Goal: Task Accomplishment & Management: Manage account settings

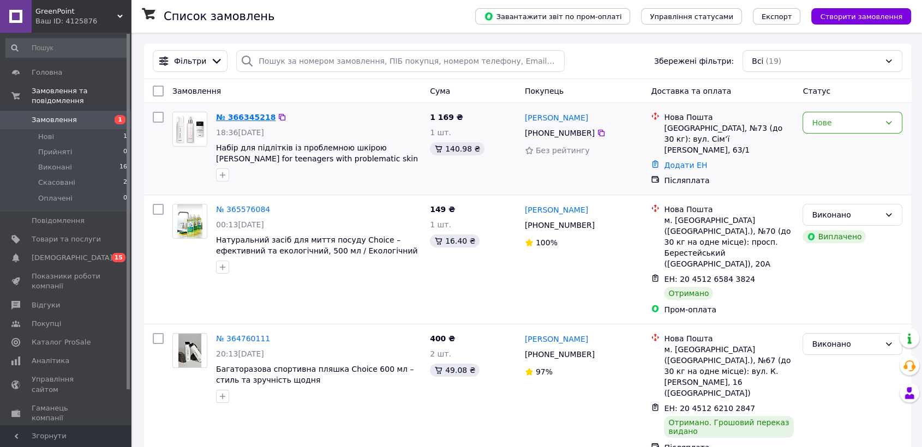
click at [245, 116] on link "№ 366345218" at bounding box center [245, 117] width 59 height 9
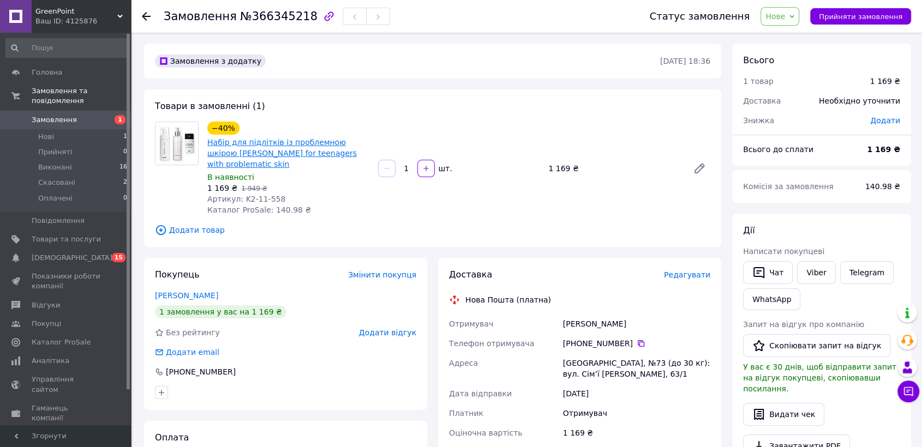
click at [261, 141] on link "Набір для підлітків із проблемною шкірою [PERSON_NAME] for teenagers with probl…" at bounding box center [282, 153] width 150 height 31
click at [63, 115] on span "Замовлення" at bounding box center [54, 120] width 45 height 10
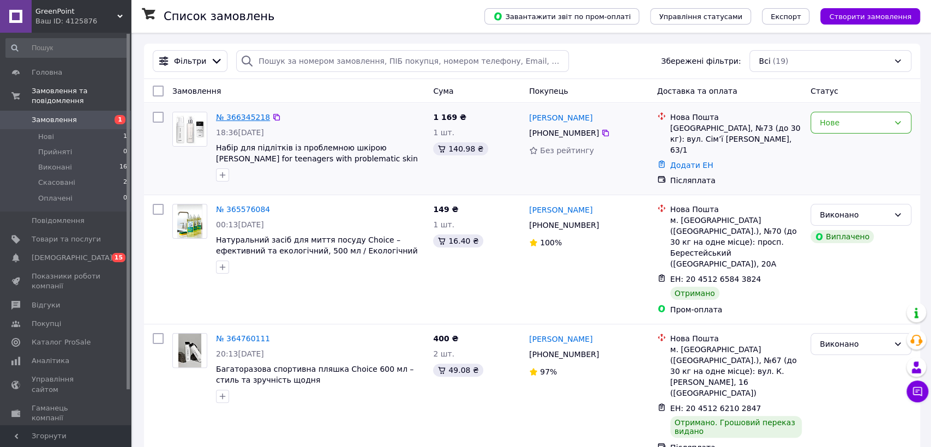
click at [242, 115] on link "№ 366345218" at bounding box center [243, 117] width 54 height 9
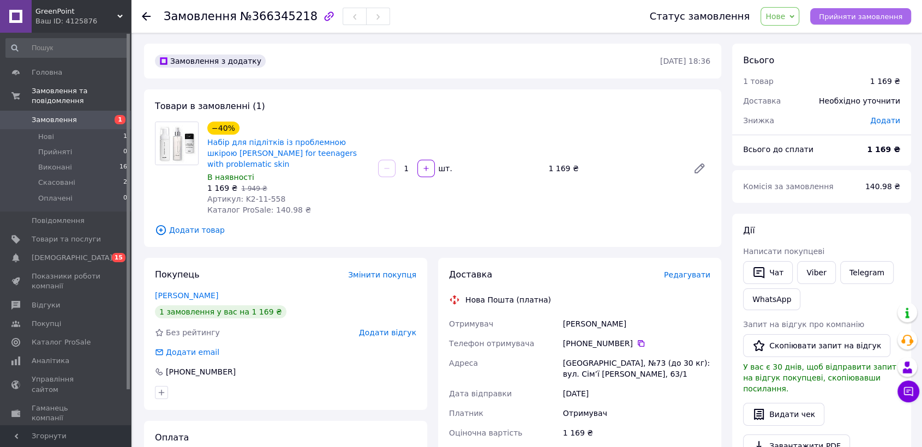
click at [860, 15] on span "Прийняти замовлення" at bounding box center [860, 17] width 83 height 8
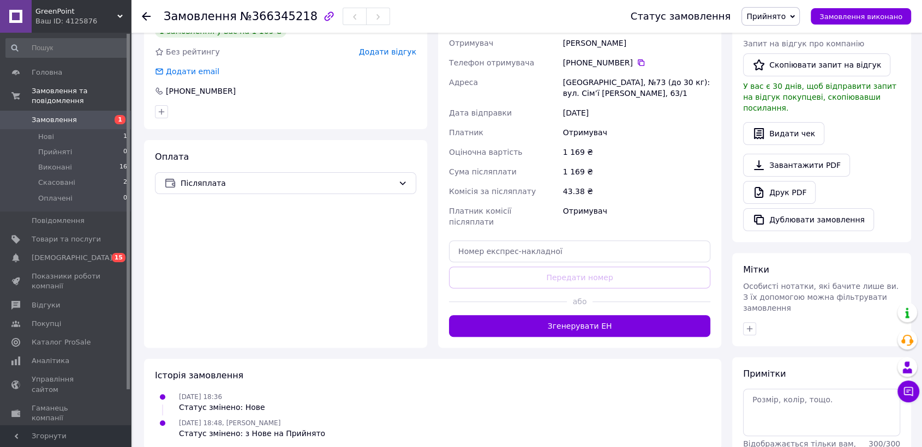
scroll to position [303, 0]
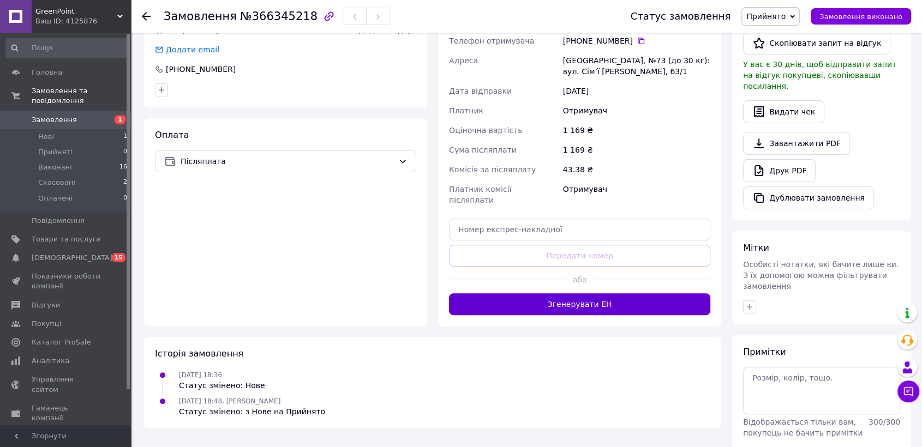
click at [594, 294] on button "Згенерувати ЕН" at bounding box center [579, 305] width 261 height 22
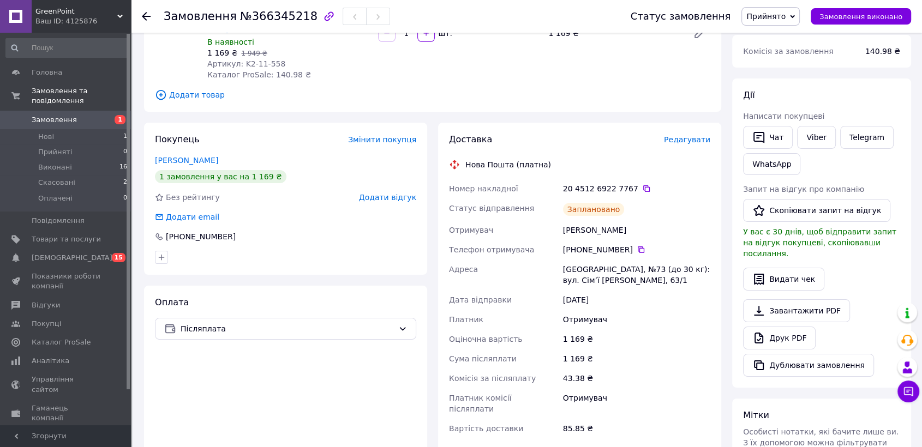
scroll to position [182, 0]
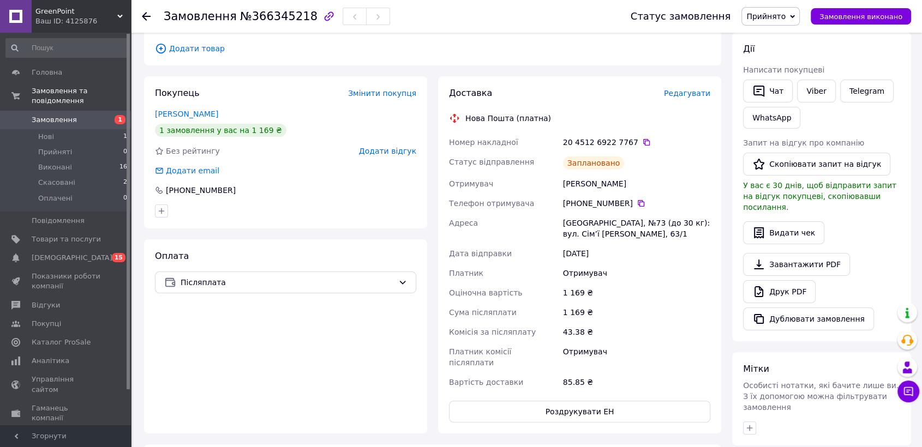
click at [693, 89] on span "Редагувати" at bounding box center [687, 93] width 46 height 9
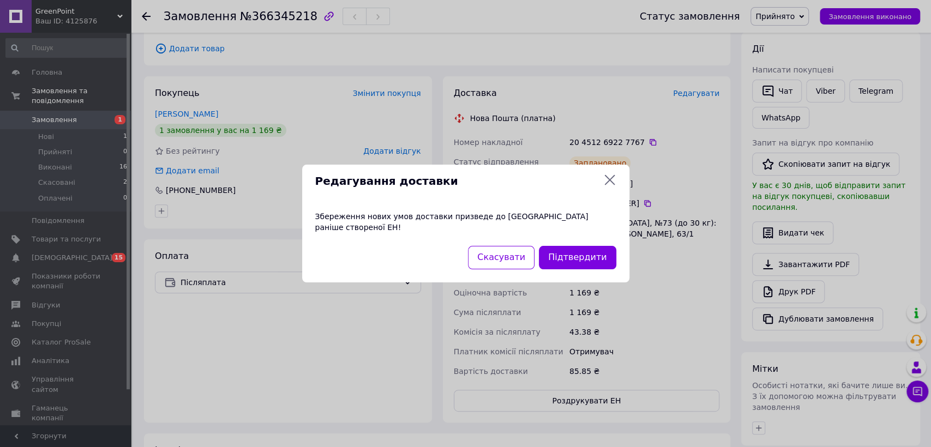
click at [611, 183] on icon at bounding box center [609, 180] width 13 height 13
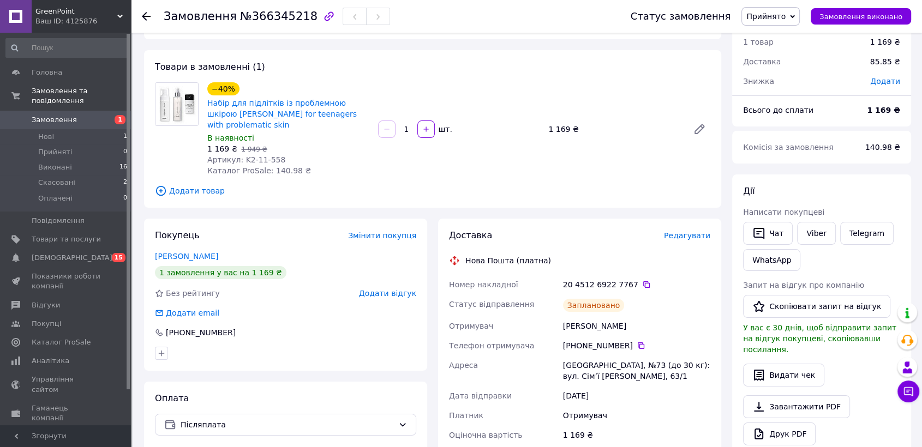
scroll to position [61, 0]
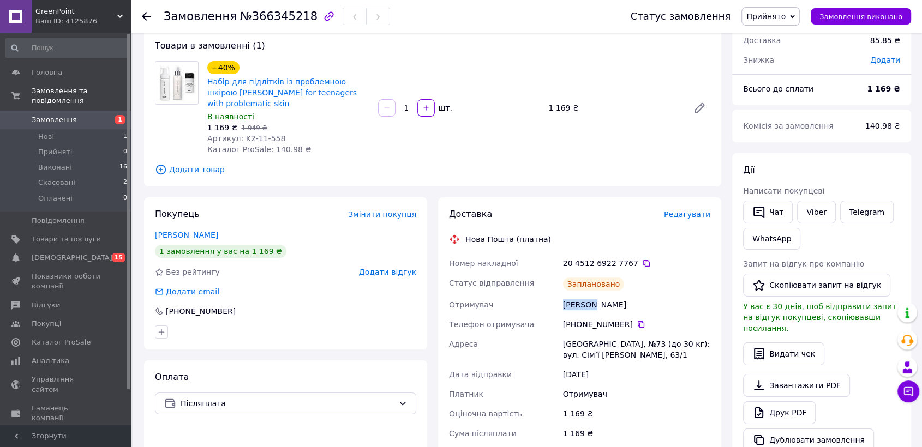
drag, startPoint x: 560, startPoint y: 293, endPoint x: 596, endPoint y: 295, distance: 36.0
click at [596, 295] on div "Номер накладної 20 4512 6922 7767   Статус відправлення Заплановано Отримувач […" at bounding box center [580, 384] width 266 height 260
copy div "Отримувач [PERSON_NAME]"
click at [550, 295] on div "Отримувач" at bounding box center [504, 305] width 114 height 20
drag, startPoint x: 564, startPoint y: 290, endPoint x: 666, endPoint y: 298, distance: 102.9
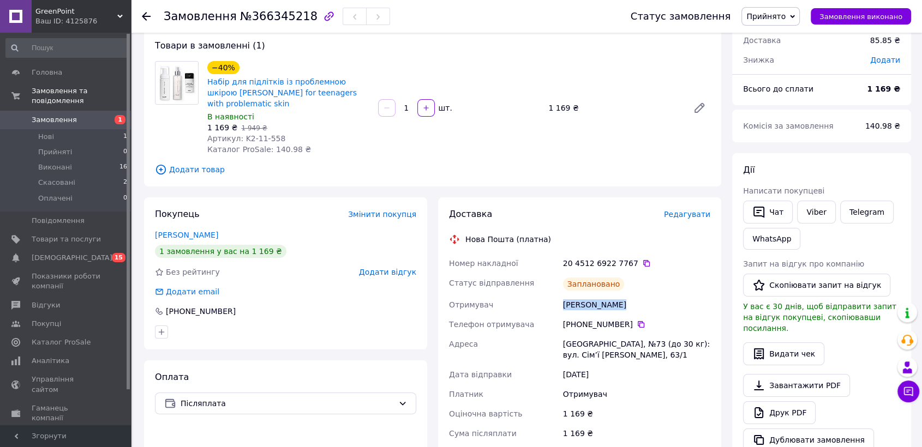
click at [666, 298] on div "Номер накладної 20 4512 6922 7767   Статус відправлення Заплановано Отримувач […" at bounding box center [580, 384] width 266 height 260
copy div "Отримувач [PERSON_NAME]"
click at [649, 295] on div "[PERSON_NAME]" at bounding box center [637, 305] width 152 height 20
click at [638, 321] on icon at bounding box center [641, 324] width 7 height 7
drag, startPoint x: 558, startPoint y: 330, endPoint x: 584, endPoint y: 330, distance: 26.2
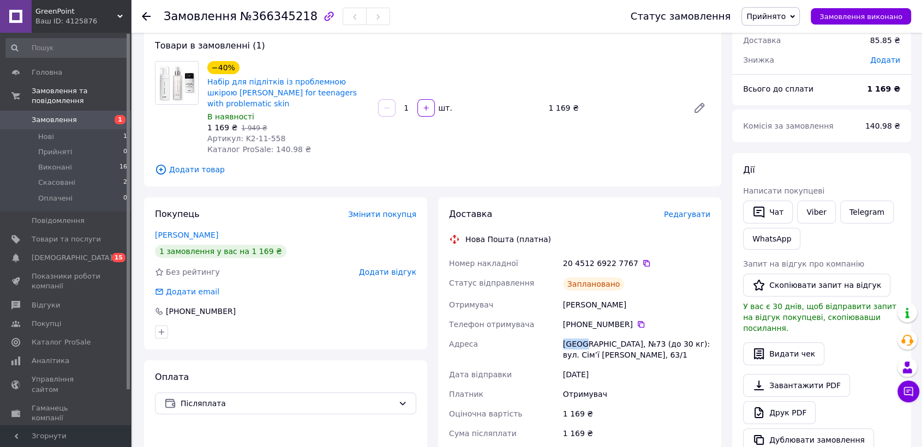
click at [584, 330] on div "Номер накладної 20 4512 6922 7767   Статус відправлення Заплановано Отримувач […" at bounding box center [580, 384] width 266 height 260
drag, startPoint x: 587, startPoint y: 333, endPoint x: 605, endPoint y: 330, distance: 17.8
click at [605, 334] on div "[GEOGRAPHIC_DATA], №73 (до 30 кг): вул. Сім’ї [PERSON_NAME], 63/1" at bounding box center [637, 349] width 152 height 31
copy div "№73"
click at [642, 259] on icon at bounding box center [646, 263] width 9 height 9
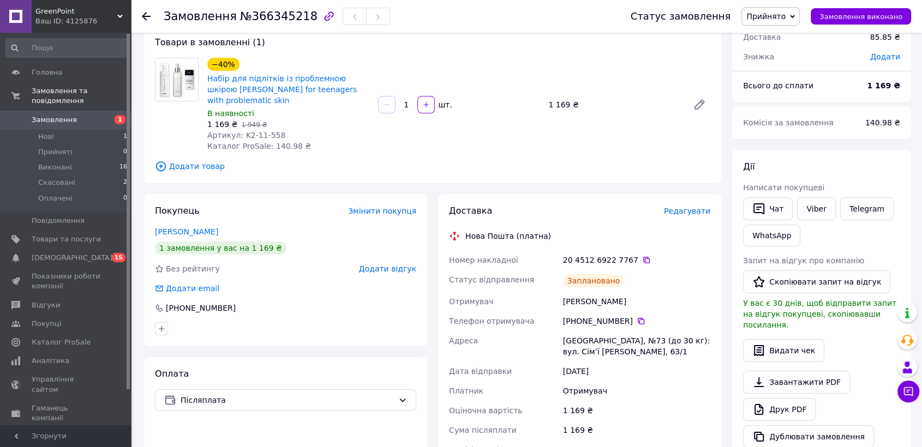
scroll to position [121, 0]
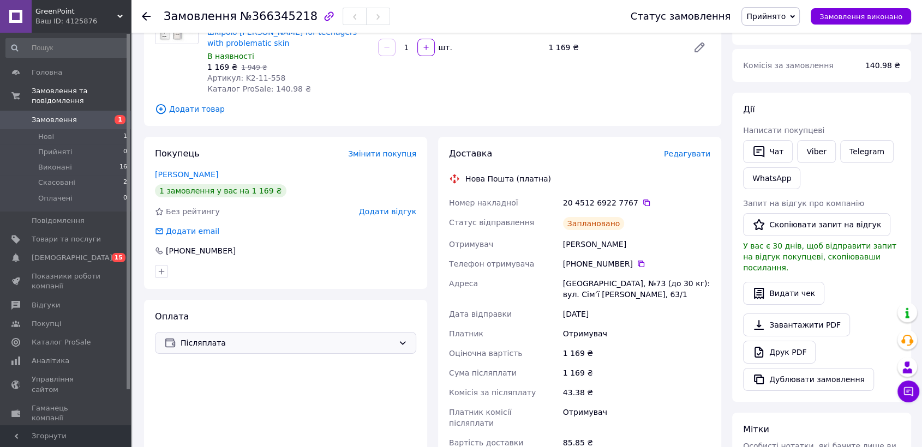
click at [402, 342] on icon at bounding box center [403, 343] width 6 height 3
click at [401, 339] on icon at bounding box center [402, 343] width 9 height 9
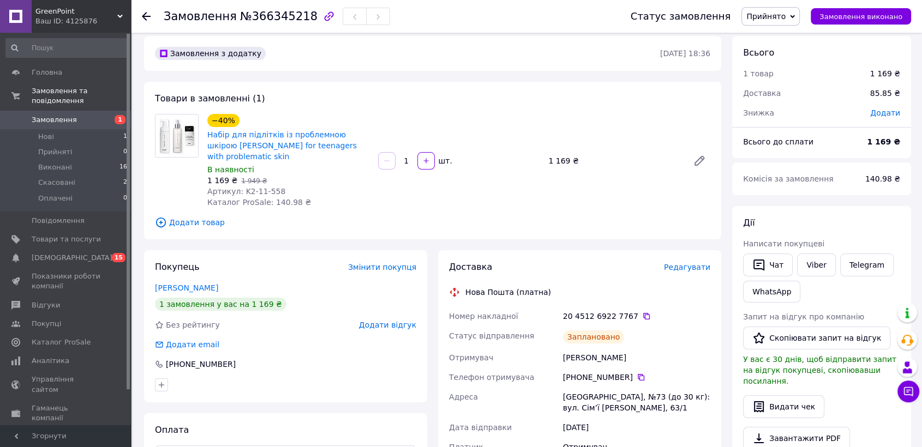
scroll to position [0, 0]
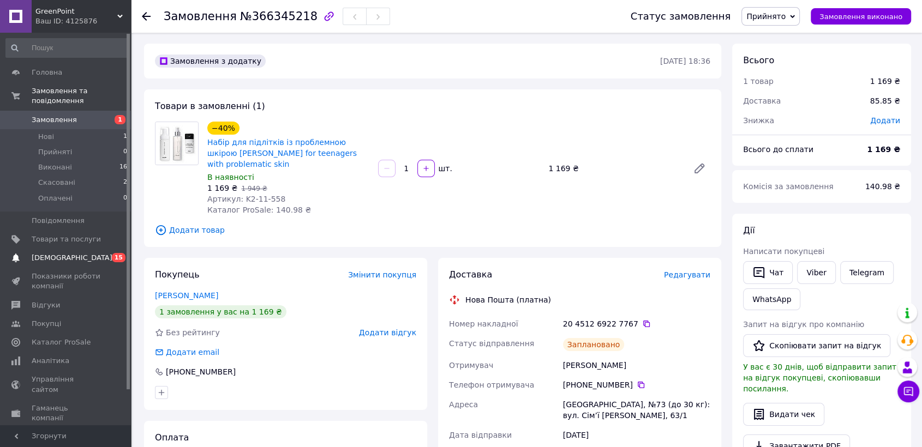
click at [57, 253] on span "[DEMOGRAPHIC_DATA]" at bounding box center [72, 258] width 81 height 10
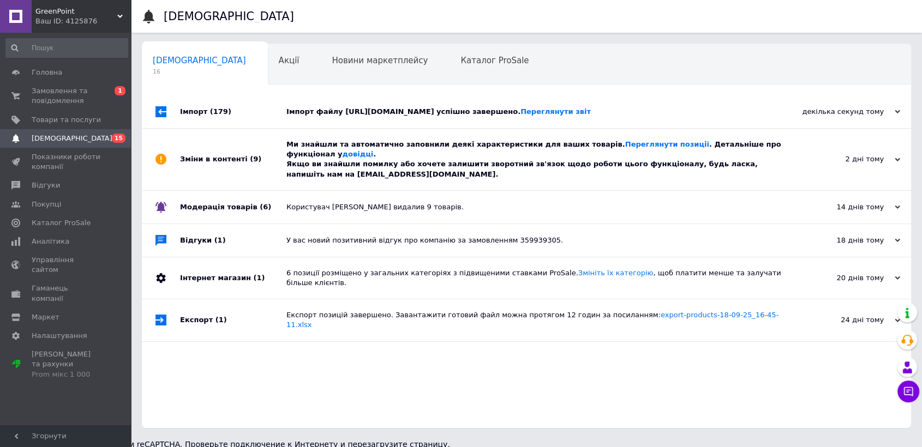
click at [424, 107] on div "Імпорт файлу [URL][DOMAIN_NAME] успішно завершено. Переглянути звіт" at bounding box center [538, 112] width 505 height 10
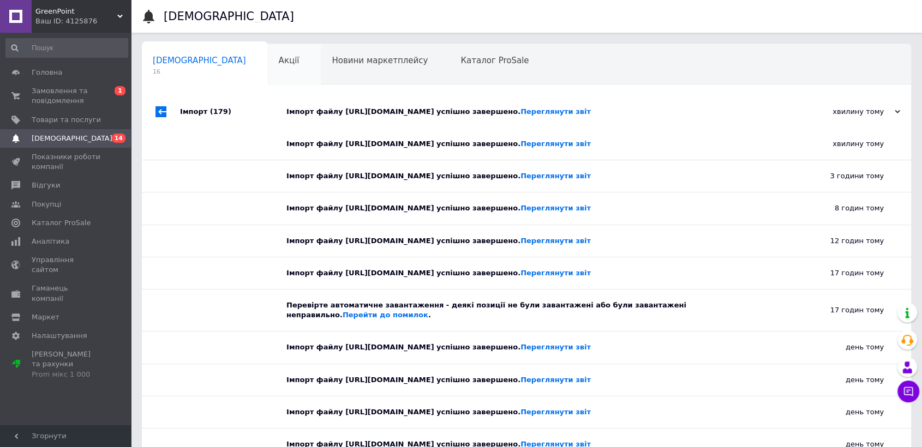
click at [279, 56] on span "Акції" at bounding box center [289, 61] width 21 height 10
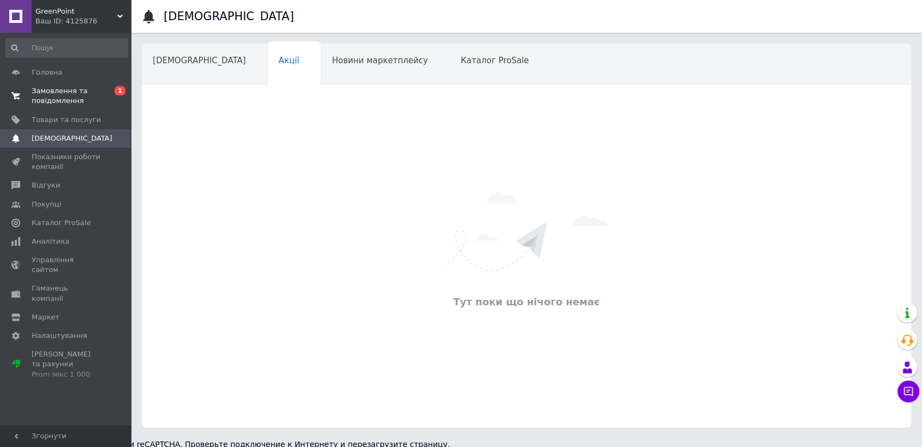
click at [54, 91] on span "Замовлення та повідомлення" at bounding box center [66, 96] width 69 height 20
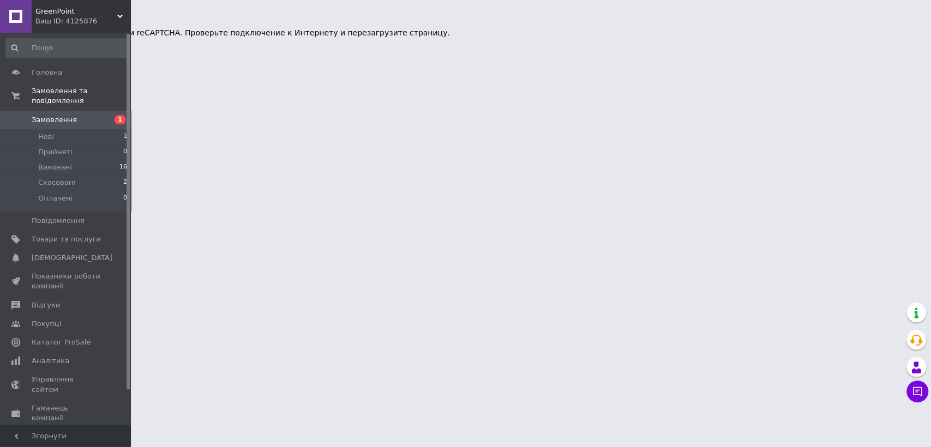
click at [61, 115] on span "Замовлення" at bounding box center [54, 120] width 45 height 10
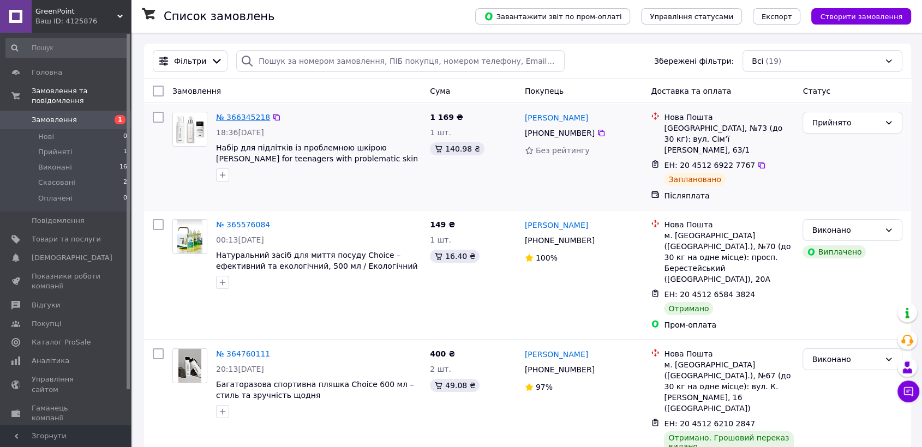
click at [234, 117] on link "№ 366345218" at bounding box center [243, 117] width 54 height 9
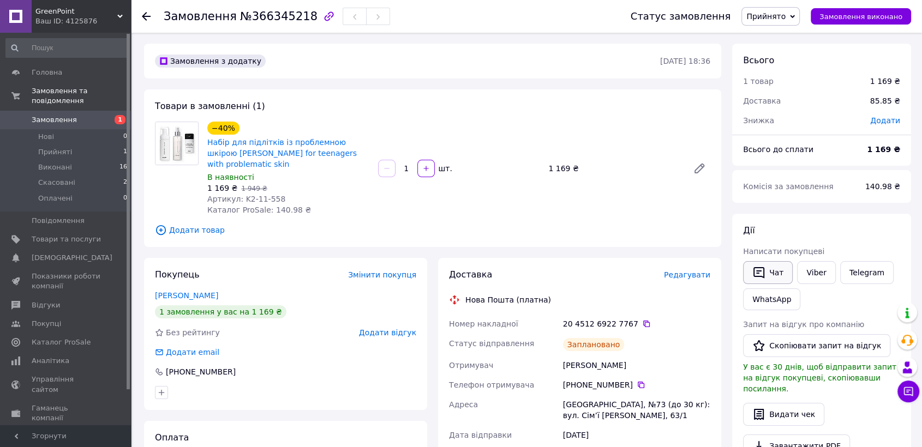
click at [768, 271] on button "Чат" at bounding box center [768, 272] width 50 height 23
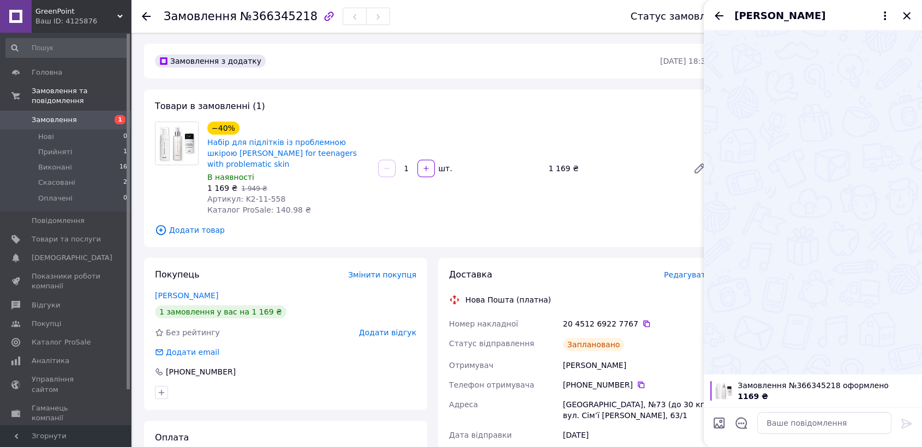
click at [286, 45] on div "Замовлення з додатку [DATE] 18:36" at bounding box center [432, 61] width 577 height 35
click at [791, 423] on textarea at bounding box center [824, 423] width 134 height 22
paste textarea "Доброго дня! Дякуємо за Ваше замовлення у нашому магазині 💛 Підтверджуємо наявн…"
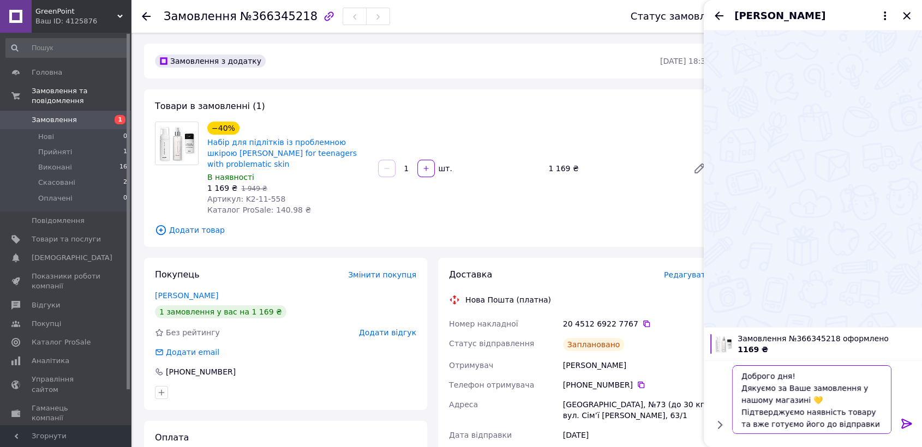
scroll to position [13, 0]
type textarea "Доброго дня! Дякуємо за Ваше замовлення у нашому магазині 💛 Підтверджуємо наявн…"
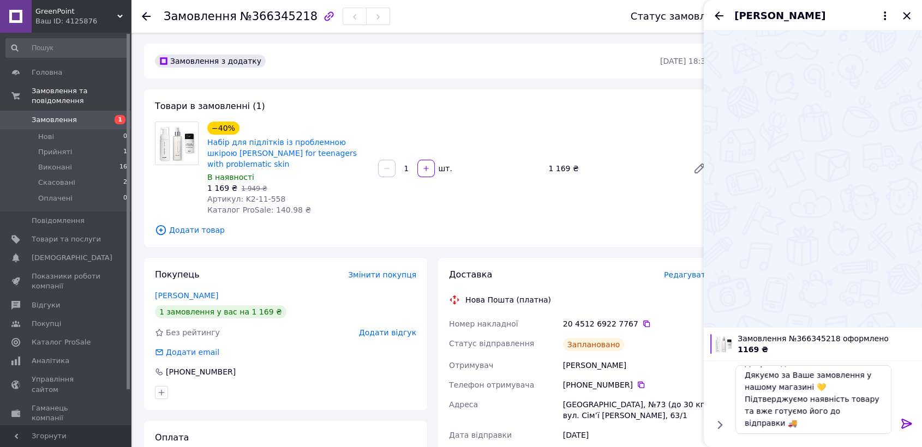
click at [907, 424] on icon at bounding box center [906, 423] width 13 height 13
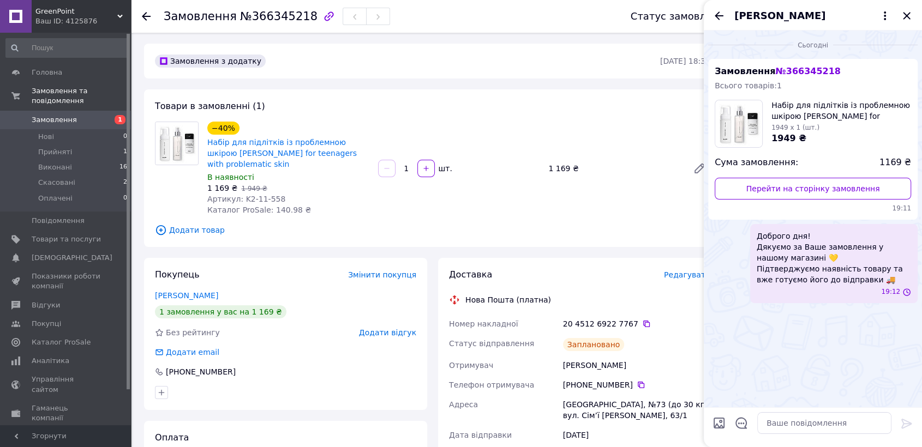
scroll to position [0, 0]
click at [906, 16] on icon "Закрити" at bounding box center [906, 15] width 7 height 7
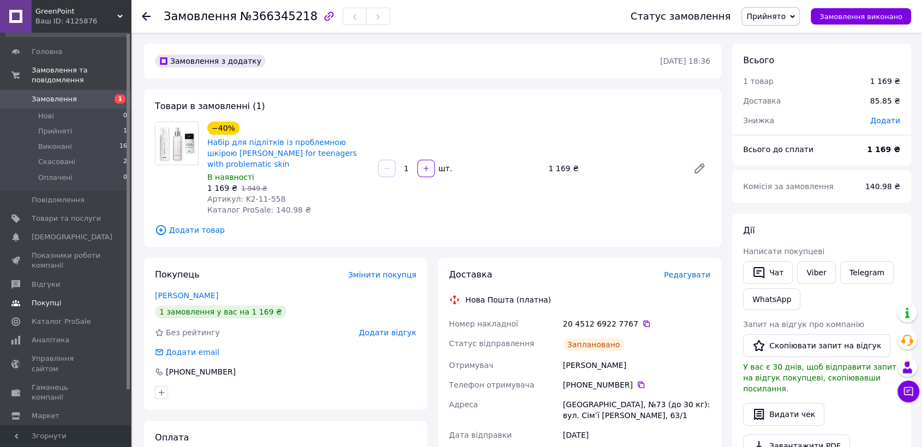
scroll to position [39, 0]
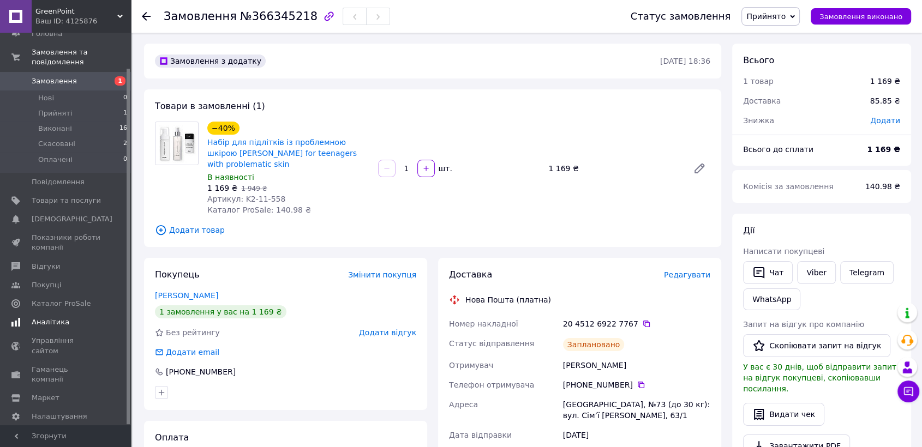
click at [46, 318] on span "Аналітика" at bounding box center [51, 323] width 38 height 10
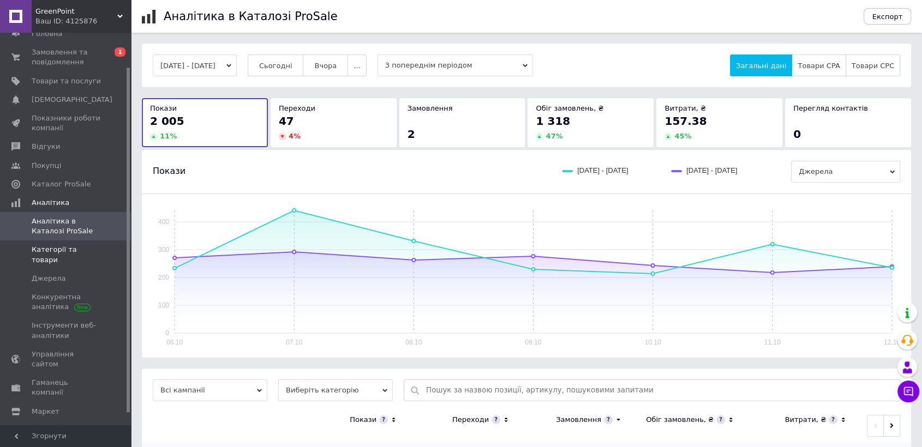
click at [66, 247] on span "Категорії та товари" at bounding box center [66, 255] width 69 height 20
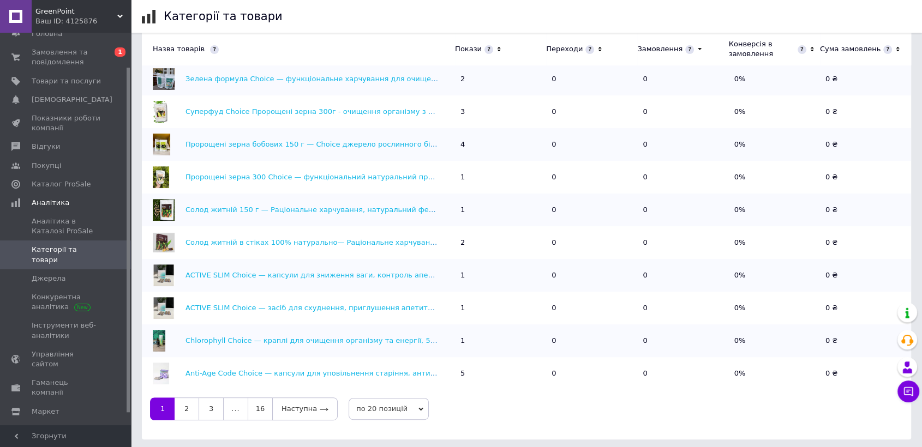
scroll to position [390, 0]
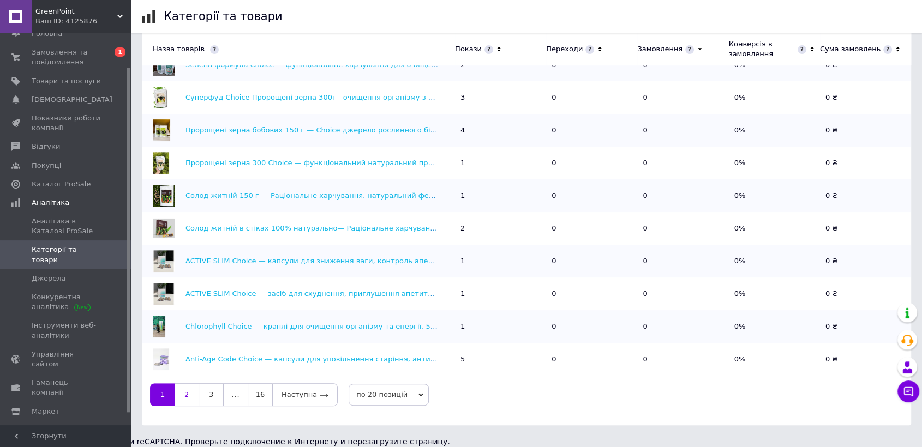
click at [180, 403] on link "2" at bounding box center [187, 395] width 24 height 23
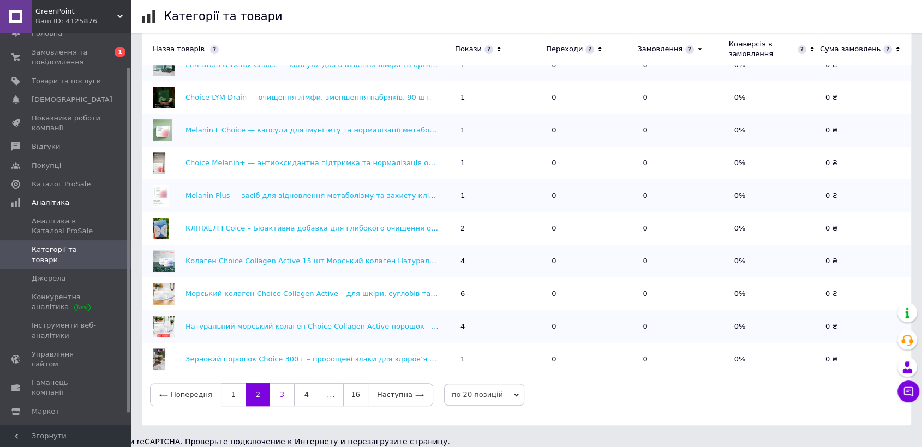
click at [273, 398] on link "3" at bounding box center [282, 395] width 24 height 23
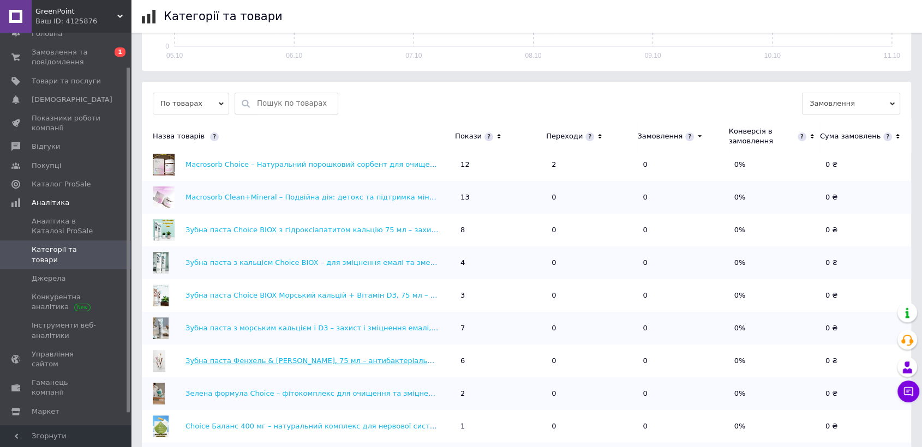
scroll to position [0, 0]
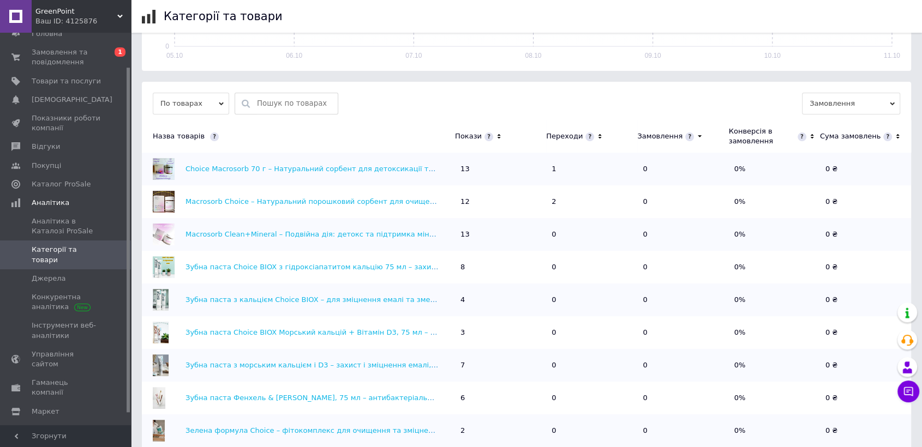
click at [288, 105] on input "text" at bounding box center [294, 103] width 75 height 21
paste input "Набір для підлітків із проблемною шкірою [PERSON_NAME] for teenagers with probl…"
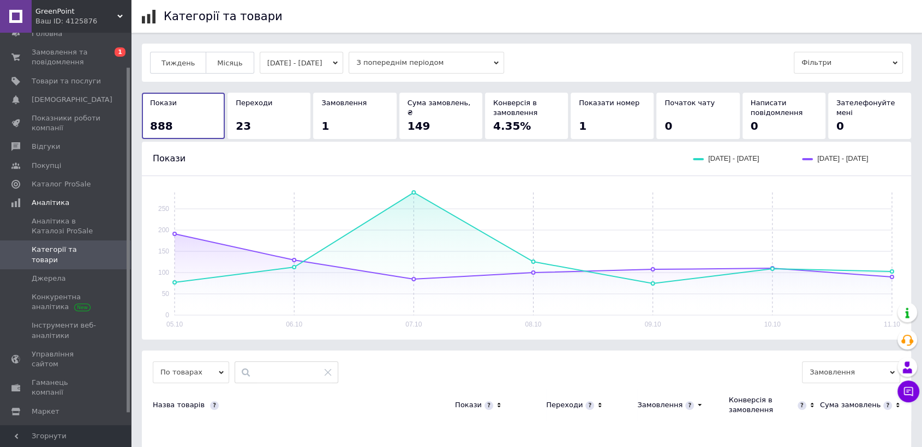
type input "Набір для підлітків із проблемною шкірою [PERSON_NAME] for teenagers with probl…"
click at [298, 379] on input "Набір для підлітків із проблемною шкірою [PERSON_NAME] for teenagers with probl…" at bounding box center [294, 372] width 75 height 21
click at [327, 368] on icon at bounding box center [328, 372] width 9 height 9
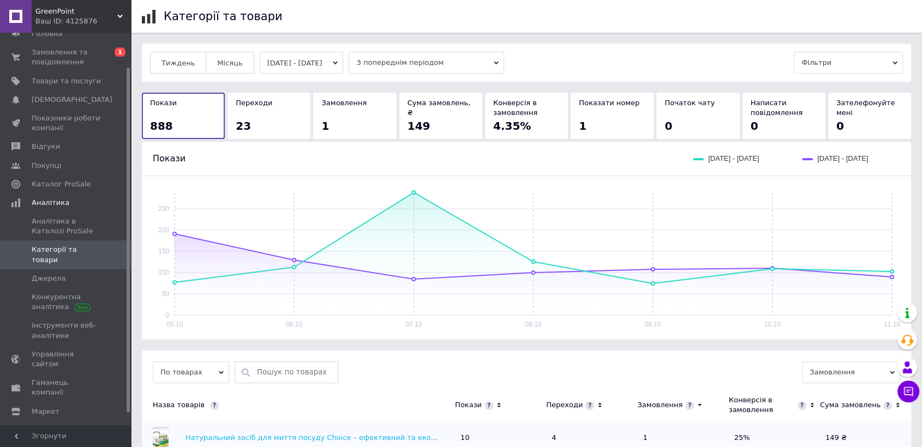
paste input "[PERSON_NAME] for teenagers with problematic skin Детальніше: [URL][DOMAIN_NAME]"
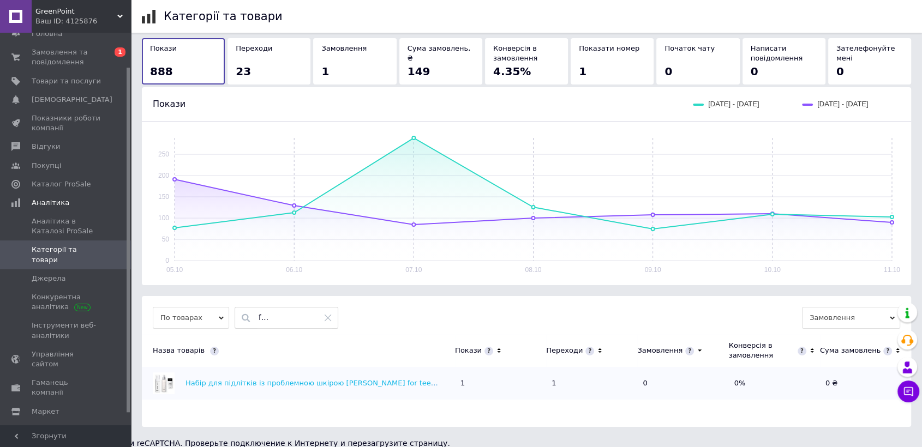
scroll to position [56, 0]
type input "[PERSON_NAME] for teenagers with problematic skin"
click at [306, 381] on link "Набір для підлітків із проблемною шкірою [PERSON_NAME] for teenagers with probl…" at bounding box center [360, 382] width 348 height 8
click at [55, 52] on span "Замовлення та повідомлення" at bounding box center [66, 57] width 69 height 20
